Goal: Entertainment & Leisure: Consume media (video, audio)

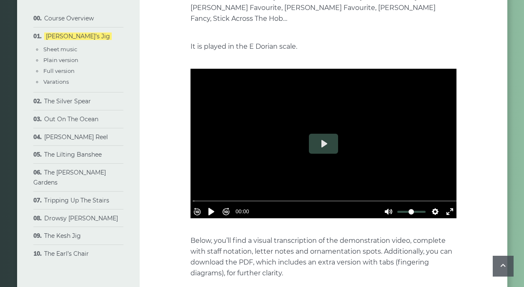
scroll to position [210, 0]
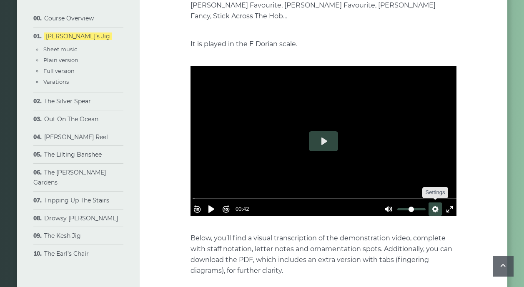
click at [429, 203] on button "Settings" at bounding box center [435, 209] width 13 height 13
click at [390, 185] on span "Speed Normal" at bounding box center [407, 189] width 41 height 9
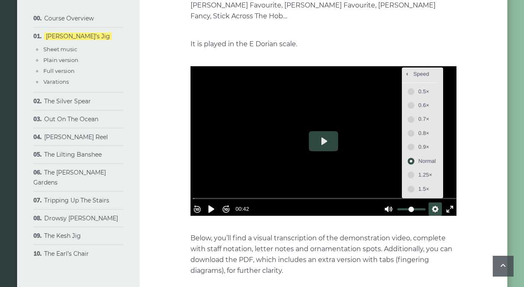
click at [419, 129] on span "0.8×" at bounding box center [428, 133] width 18 height 9
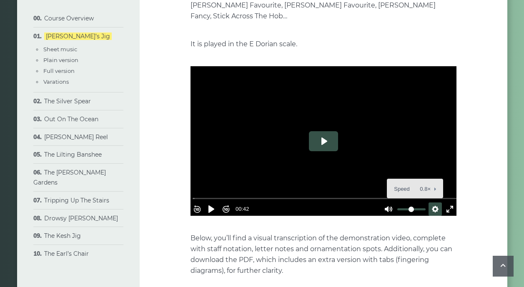
drag, startPoint x: 322, startPoint y: 129, endPoint x: 334, endPoint y: 128, distance: 12.6
click at [322, 131] on button "Play" at bounding box center [323, 141] width 29 height 20
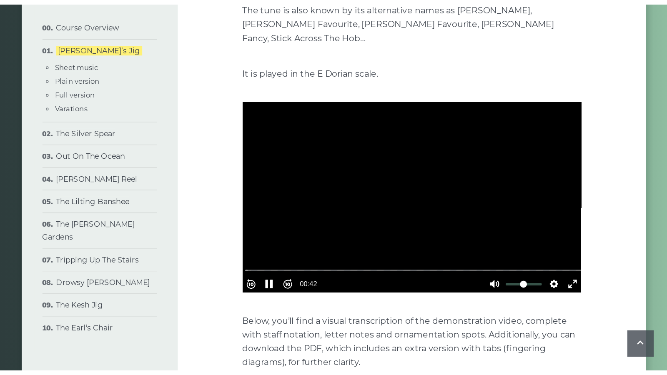
scroll to position [198, 0]
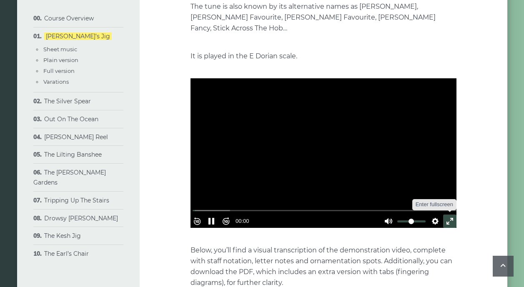
click at [444, 215] on button "Exit fullscreen Enter fullscreen" at bounding box center [449, 221] width 13 height 13
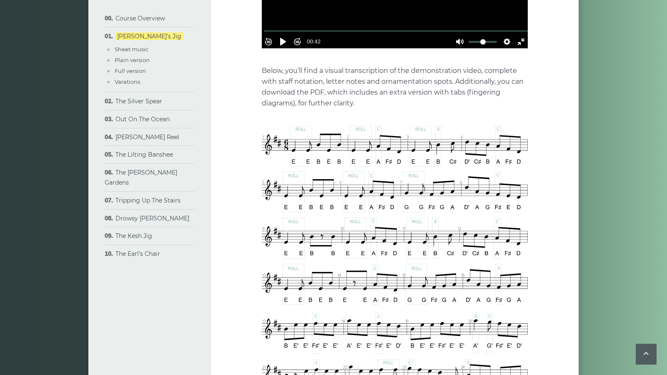
scroll to position [381, 0]
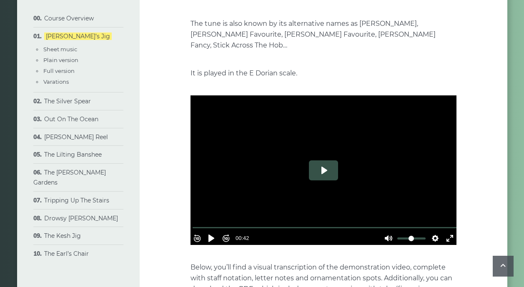
scroll to position [182, 0]
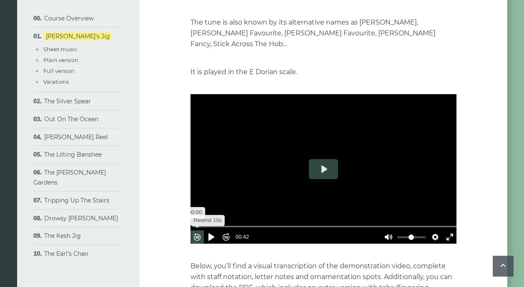
drag, startPoint x: 451, startPoint y: 211, endPoint x: 197, endPoint y: 219, distance: 253.6
click at [324, 159] on button "Play" at bounding box center [323, 169] width 29 height 20
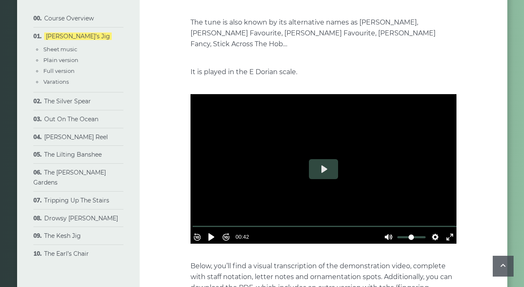
click at [324, 159] on button "Play" at bounding box center [323, 169] width 29 height 20
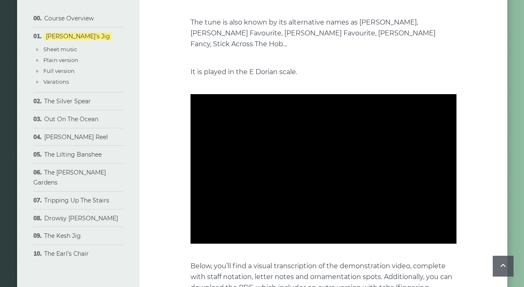
type input "***"
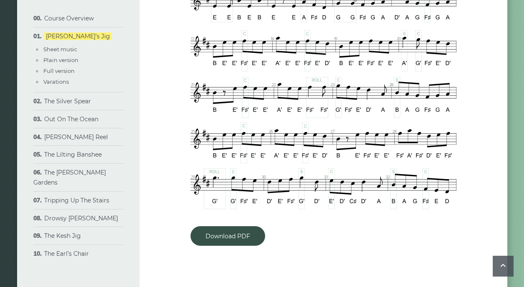
scroll to position [660, 0]
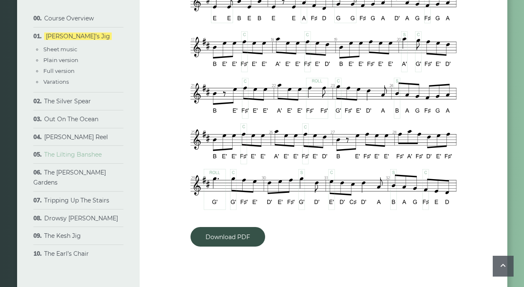
click at [75, 155] on link "The Lilting Banshee" at bounding box center [73, 155] width 58 height 8
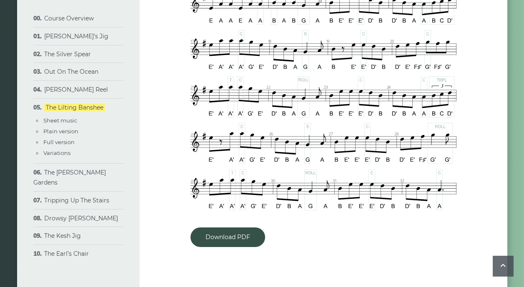
scroll to position [542, 0]
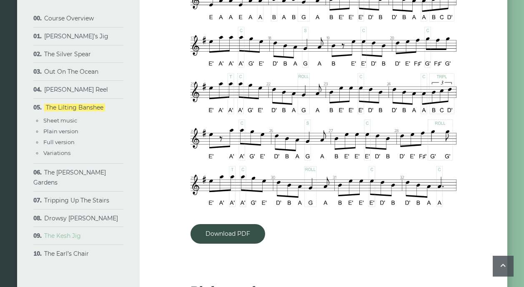
click at [72, 232] on link "The Kesh Jig" at bounding box center [62, 236] width 37 height 8
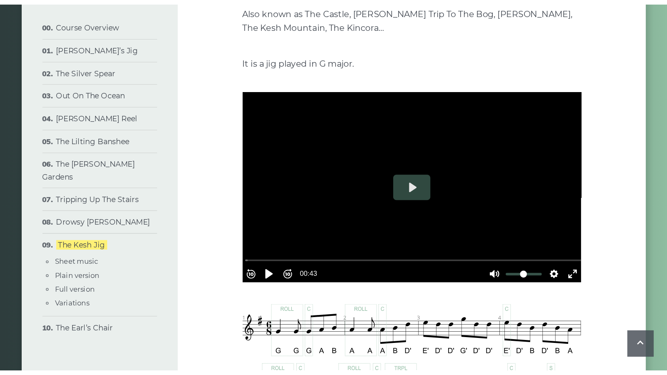
scroll to position [165, 0]
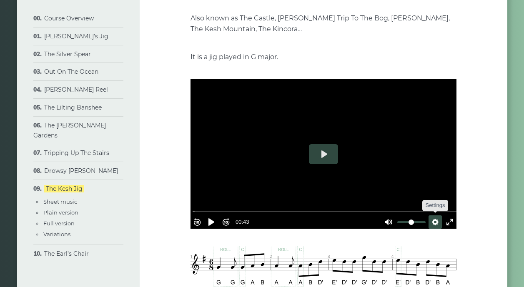
click at [431, 217] on button "Settings" at bounding box center [435, 222] width 13 height 13
click at [387, 198] on span "Speed Normal" at bounding box center [407, 202] width 41 height 9
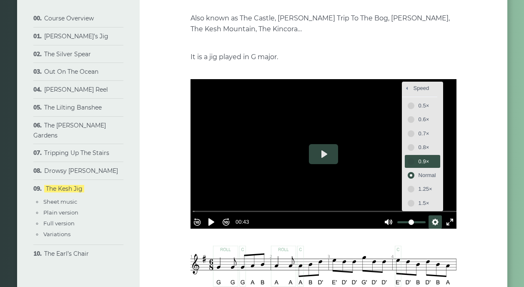
click at [423, 161] on span "0.9×" at bounding box center [428, 161] width 18 height 9
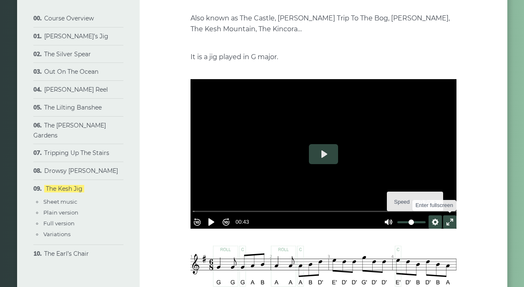
click at [446, 217] on button "Exit fullscreen Enter fullscreen" at bounding box center [449, 222] width 13 height 13
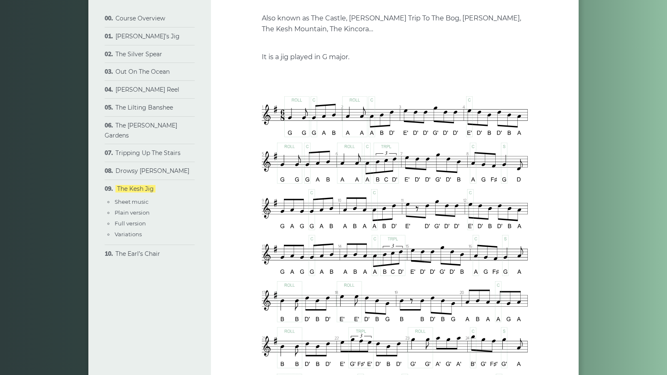
click at [380, 89] on button "Play" at bounding box center [394, 79] width 29 height 20
type input "***"
